Goal: Browse casually: Explore the website without a specific task or goal

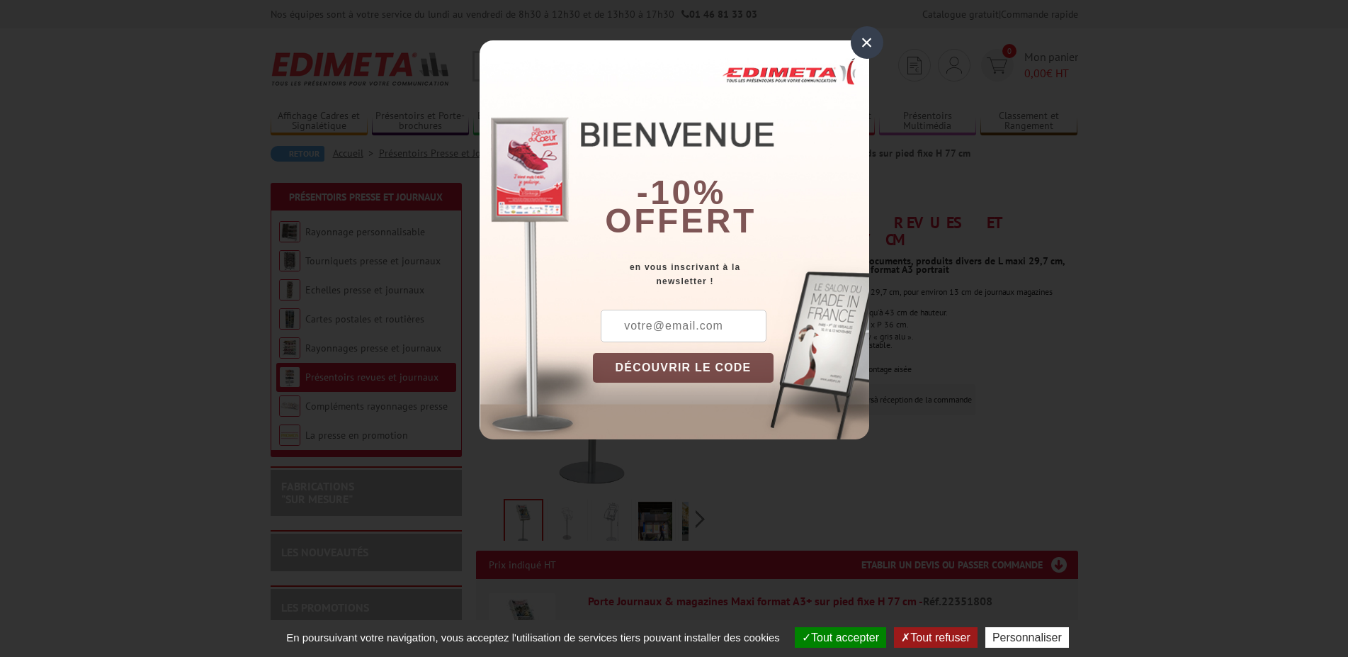
click at [868, 35] on div "×" at bounding box center [867, 42] width 33 height 33
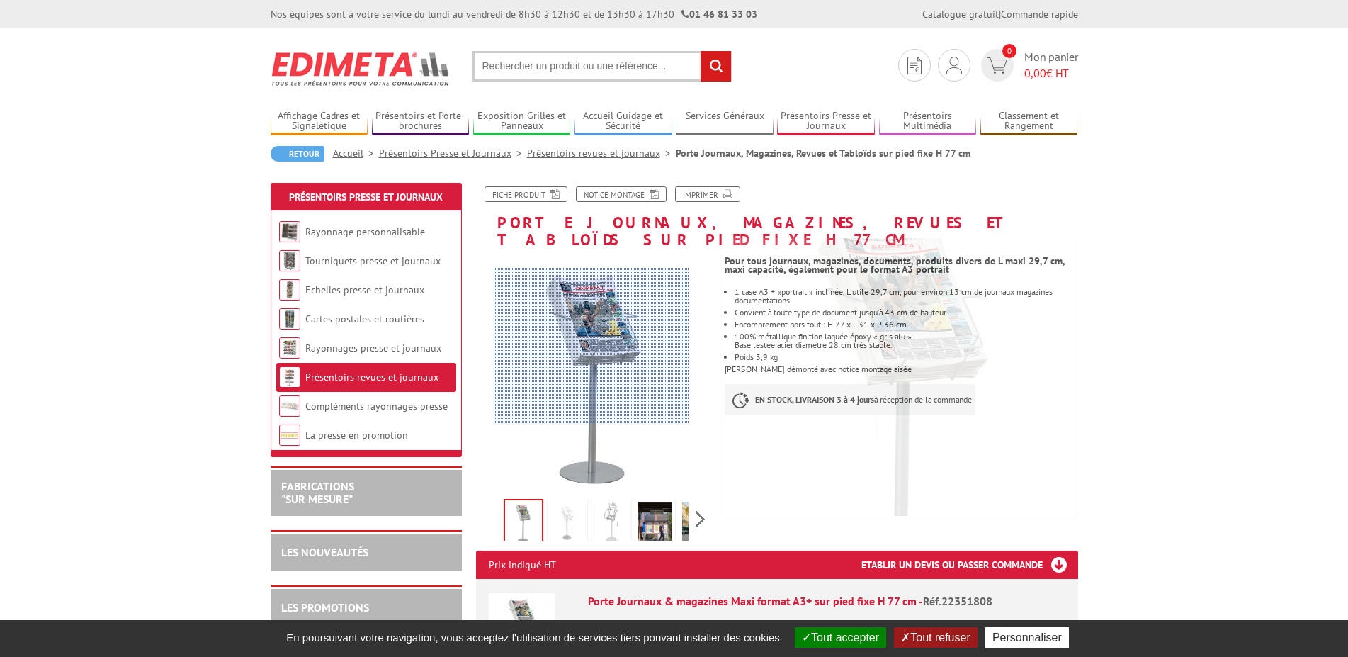
click at [596, 332] on div at bounding box center [592, 346] width 196 height 156
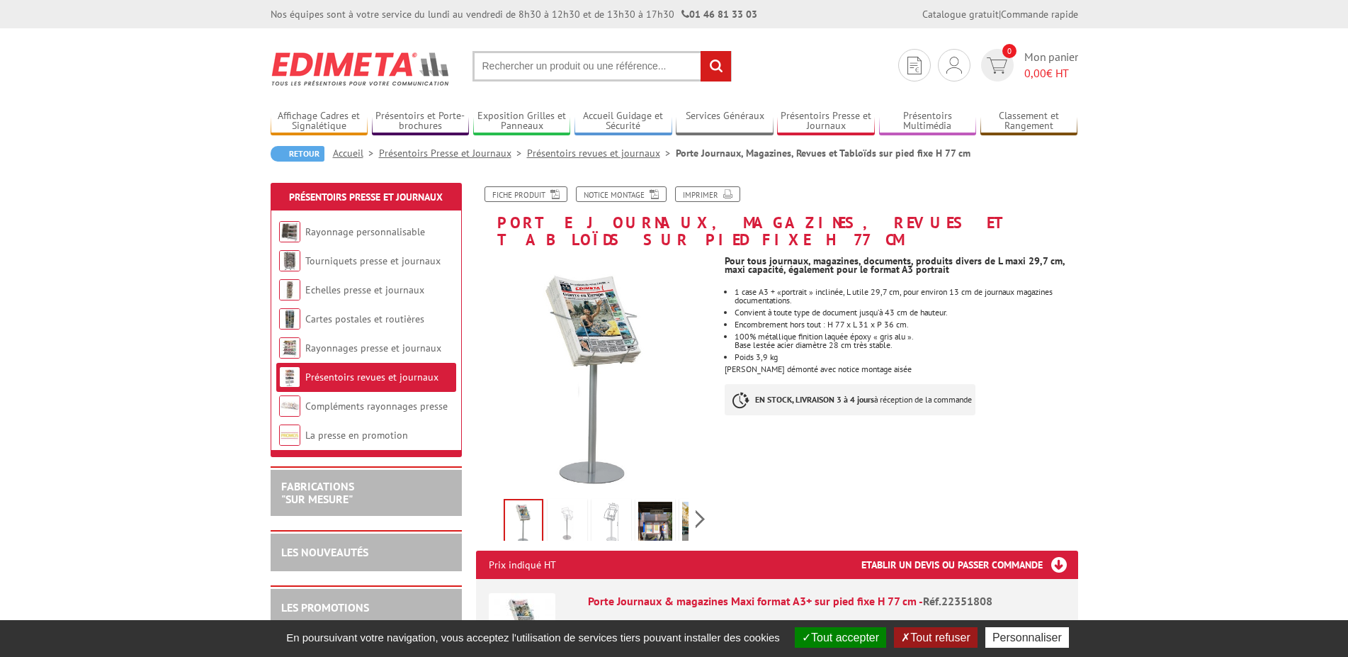
click at [520, 507] on img at bounding box center [523, 522] width 37 height 44
click at [573, 507] on img at bounding box center [568, 524] width 34 height 44
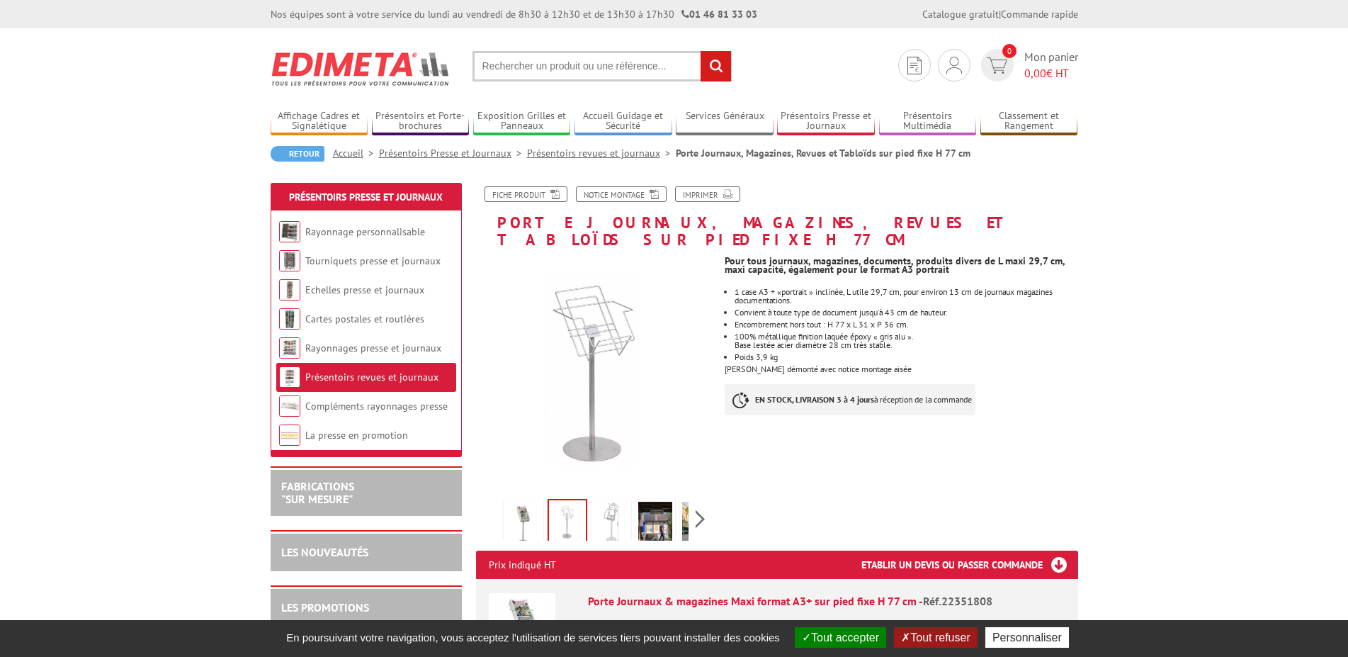
click at [599, 507] on img at bounding box center [611, 524] width 34 height 44
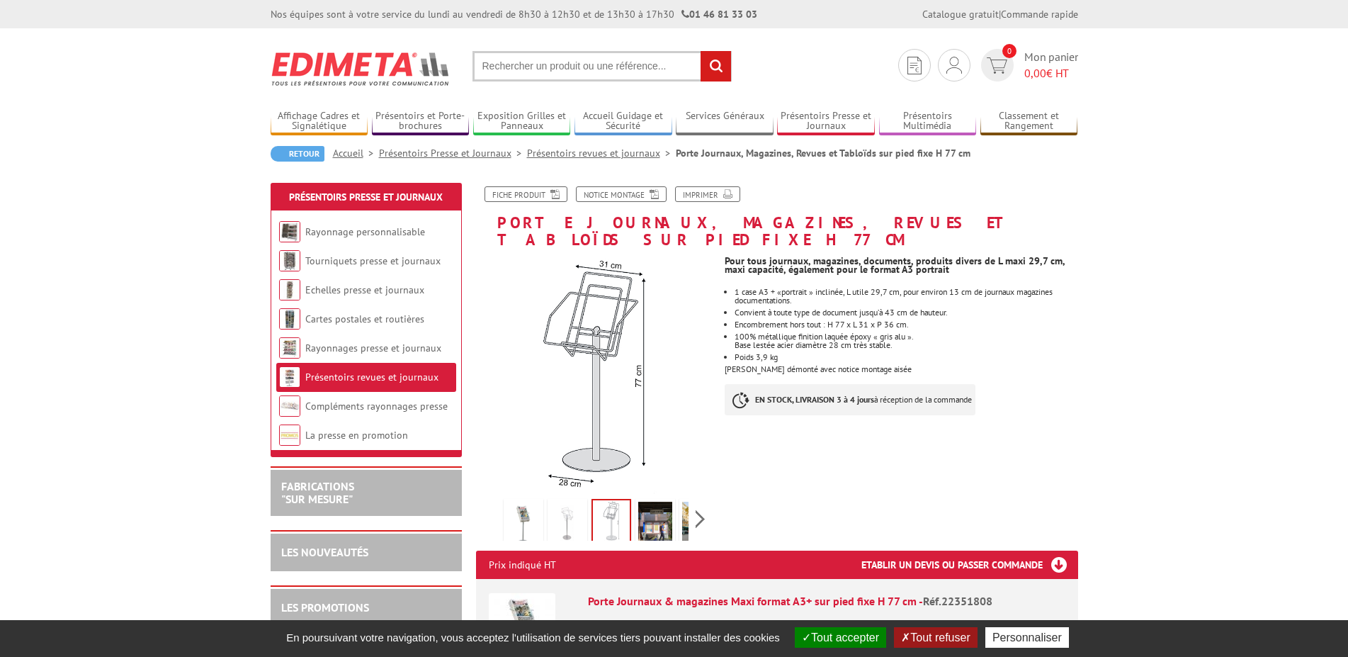
click at [648, 507] on img at bounding box center [655, 524] width 34 height 44
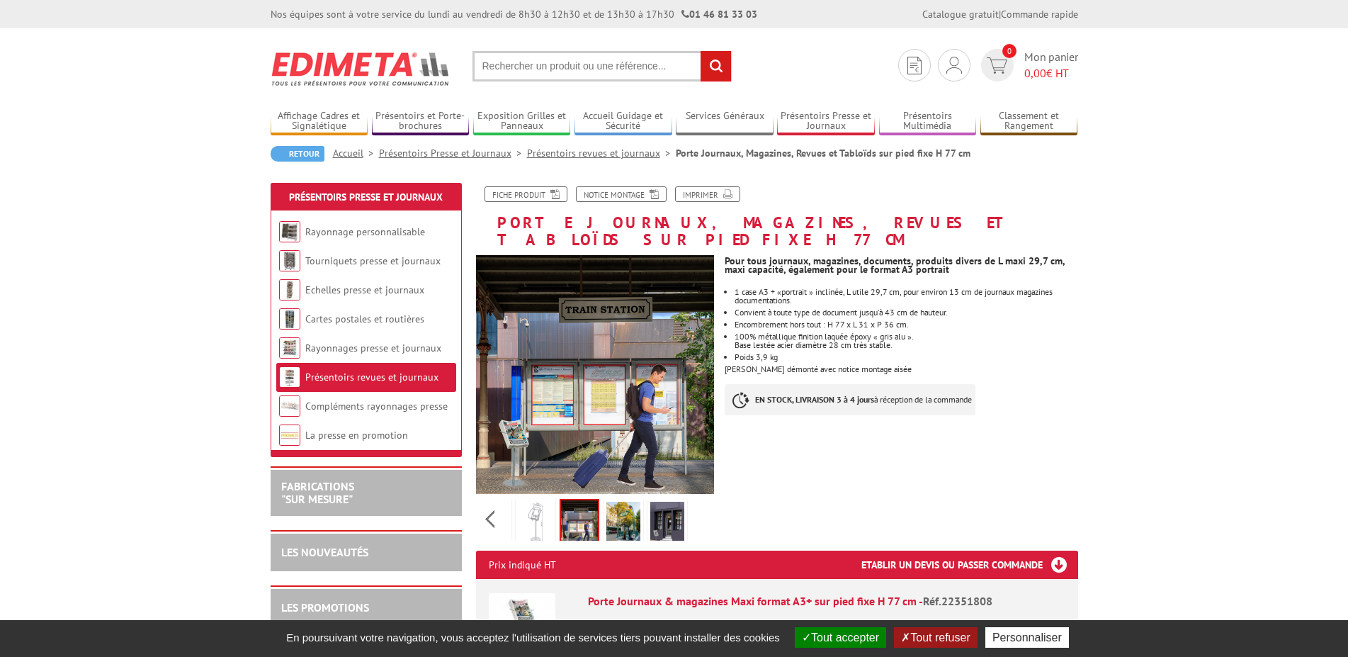
click at [701, 504] on div "Previous Next" at bounding box center [595, 519] width 239 height 50
click at [632, 504] on img at bounding box center [624, 524] width 34 height 44
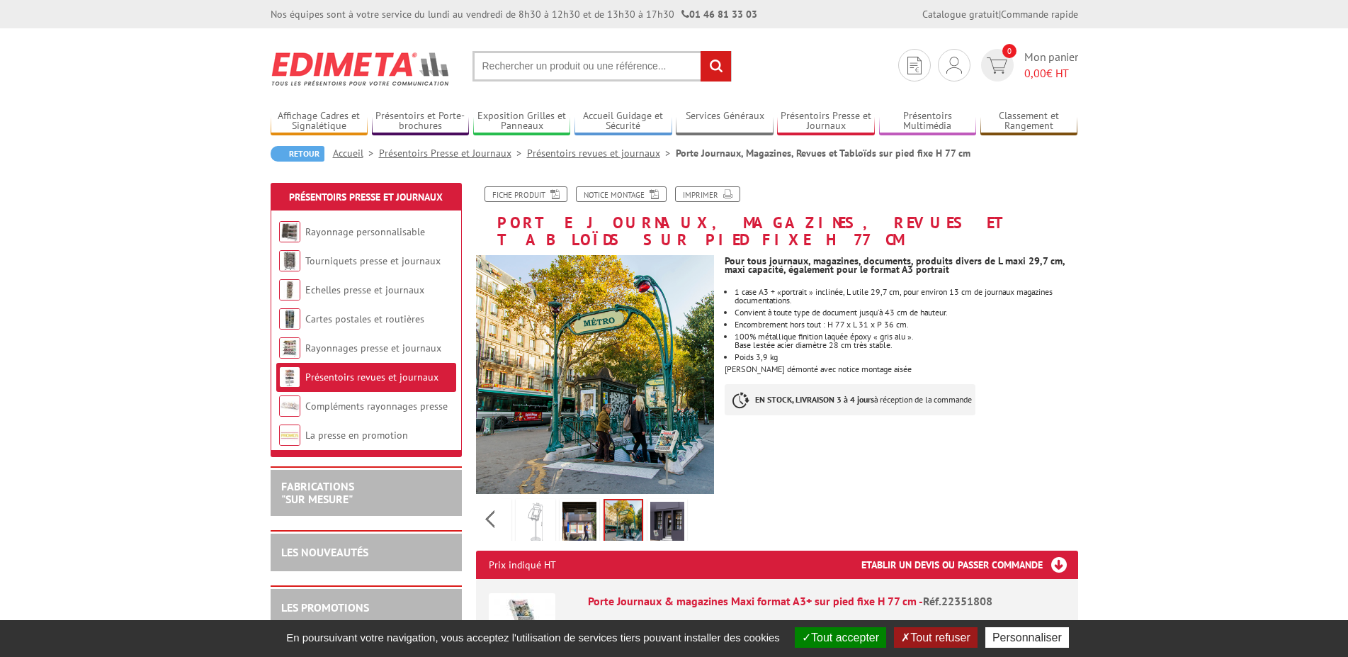
click at [584, 502] on img at bounding box center [580, 524] width 34 height 44
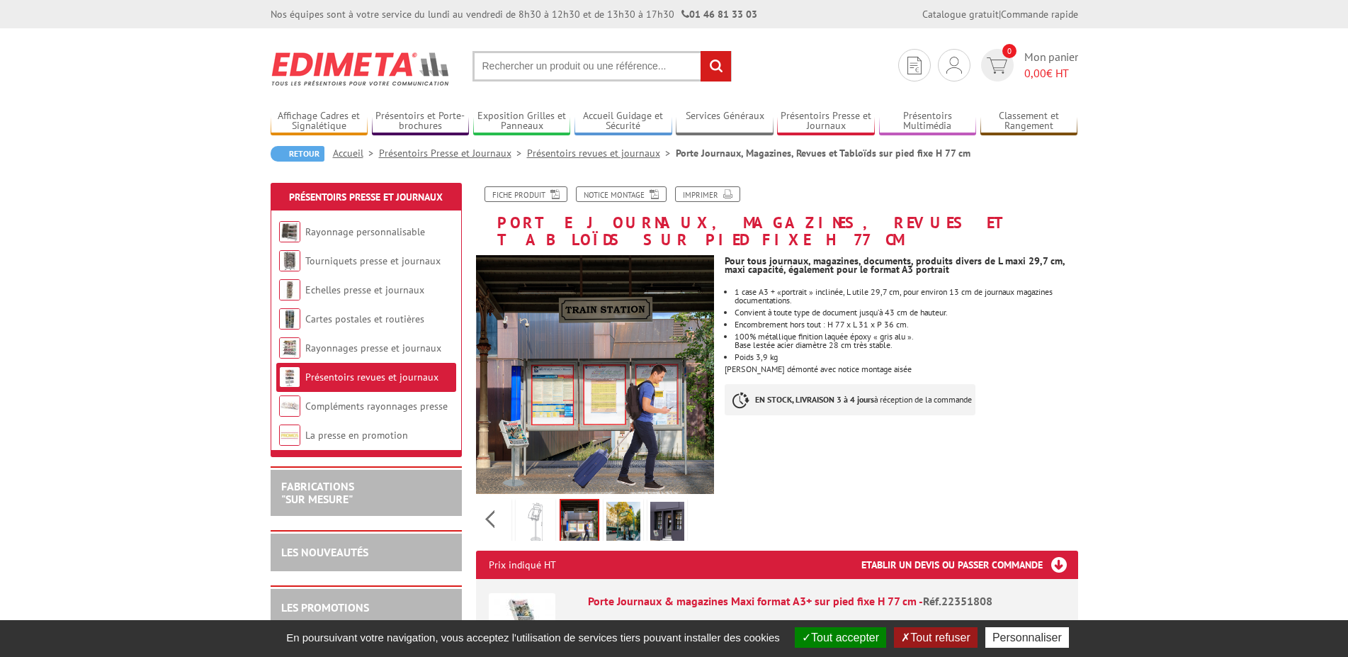
click at [551, 503] on img at bounding box center [536, 524] width 34 height 44
